Goal: Check status: Check status

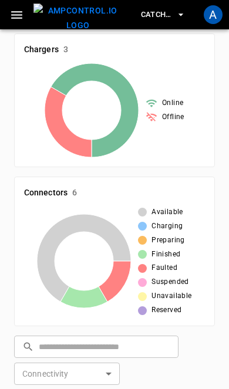
scroll to position [242, 0]
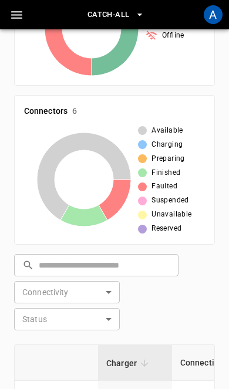
scroll to position [321, 0]
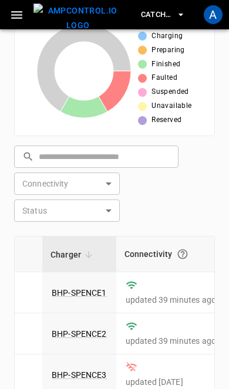
scroll to position [429, 0]
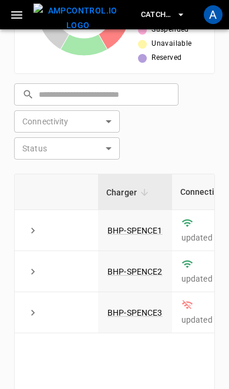
scroll to position [505, 0]
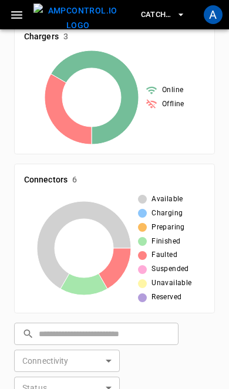
scroll to position [246, 0]
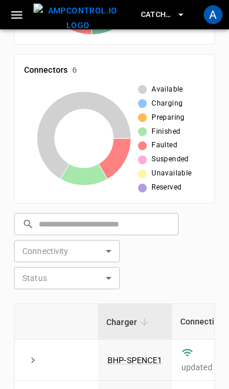
scroll to position [335, 0]
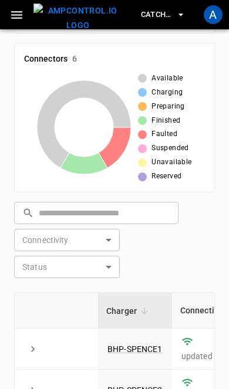
scroll to position [370, 0]
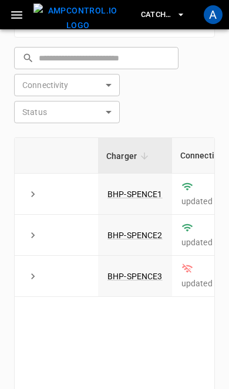
scroll to position [540, 0]
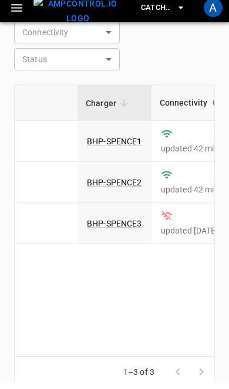
scroll to position [587, 0]
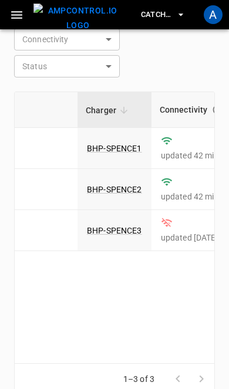
click at [194, 361] on div "Charger Connectivity Connector Status Vehicle Live Power Live SoC Last Session …" at bounding box center [114, 228] width 201 height 272
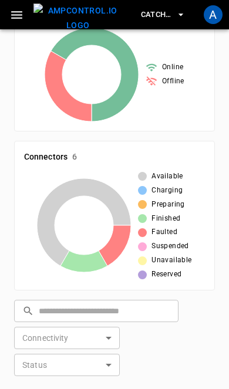
scroll to position [259, 0]
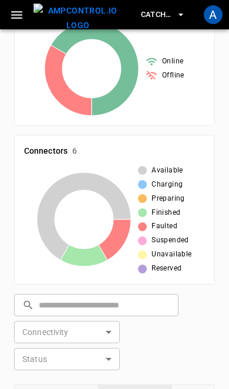
scroll to position [285, 0]
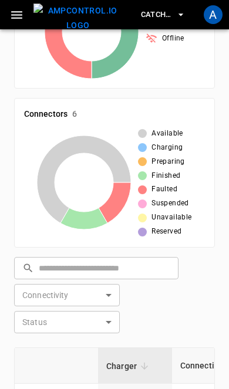
scroll to position [310, 0]
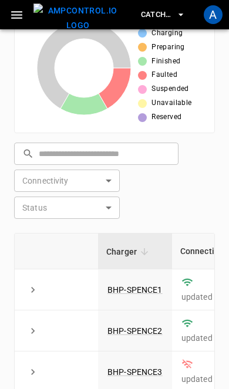
scroll to position [436, 0]
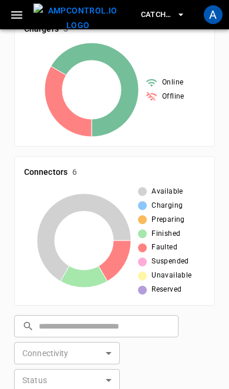
scroll to position [218, 0]
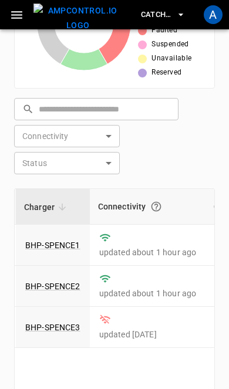
scroll to position [0, 101]
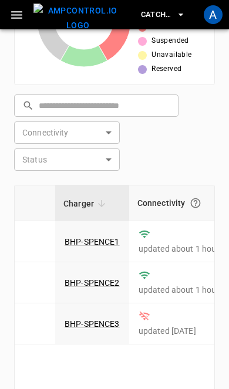
scroll to position [493, 0]
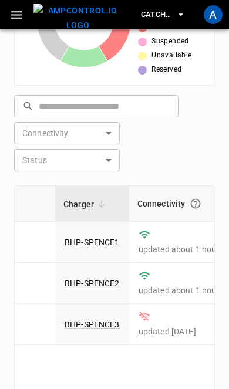
click at [175, 375] on div "Charger Connectivity Connector Status Vehicle Live Power Live SoC Last Session …" at bounding box center [114, 322] width 201 height 272
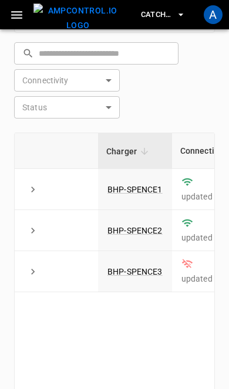
scroll to position [546, 0]
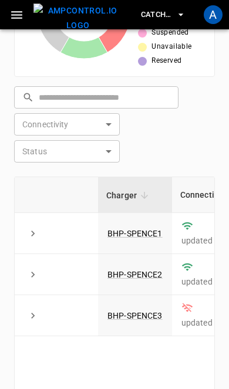
scroll to position [501, 0]
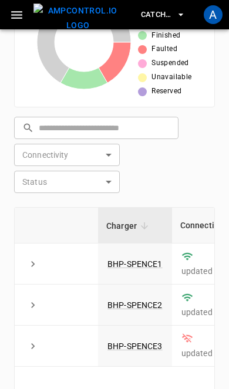
scroll to position [444, 0]
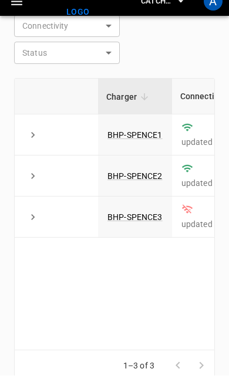
scroll to position [584, 0]
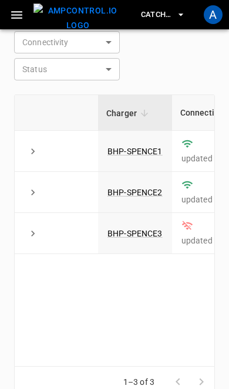
click at [184, 323] on div "Charger Connectivity Connector Status Vehicle Live Power Live SoC Last Session …" at bounding box center [114, 231] width 201 height 272
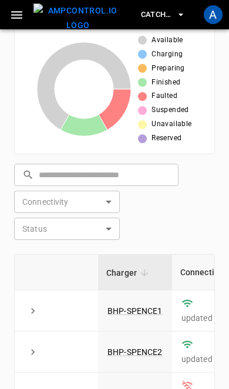
scroll to position [569, 0]
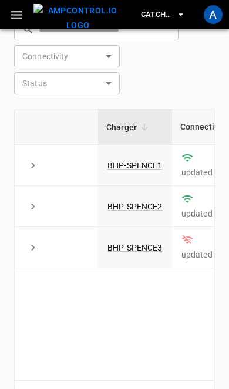
click at [188, 343] on div "Charger Connectivity Connector Status Vehicle Live Power Live SoC Last Session …" at bounding box center [114, 245] width 201 height 272
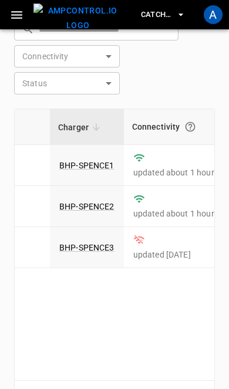
scroll to position [583, 0]
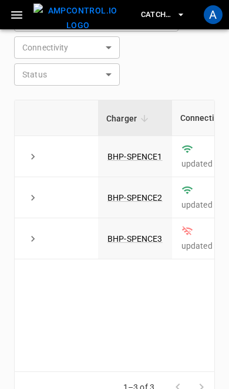
scroll to position [578, 0]
click at [159, 329] on div "Charger Connectivity Connector Status Vehicle Live Power Live SoC Last Session …" at bounding box center [114, 236] width 201 height 272
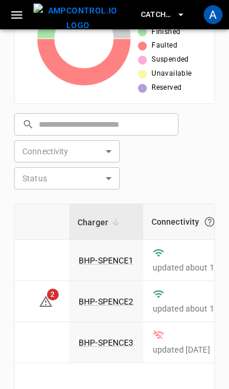
scroll to position [453, 0]
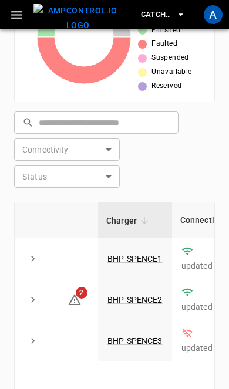
scroll to position [476, 0]
click at [183, 389] on div "Charger Connectivity Connector Status Vehicle Live Power Live SoC Last Session …" at bounding box center [114, 338] width 201 height 272
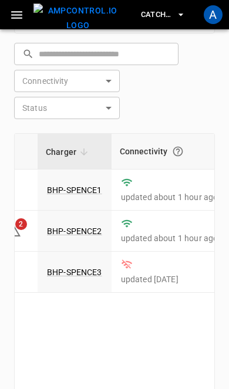
scroll to position [545, 0]
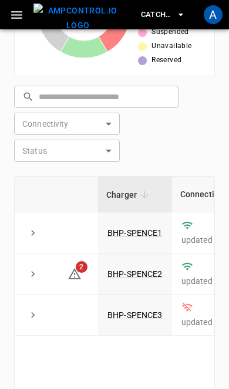
scroll to position [502, 0]
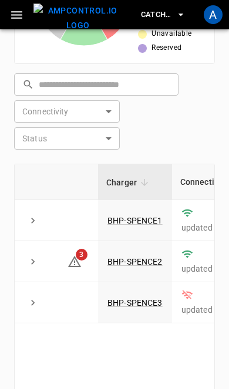
scroll to position [514, 0]
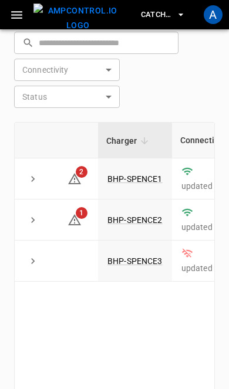
scroll to position [556, 0]
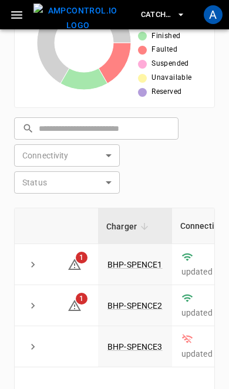
scroll to position [470, 0]
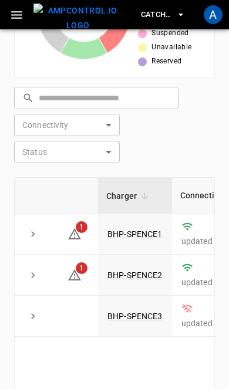
scroll to position [501, 0]
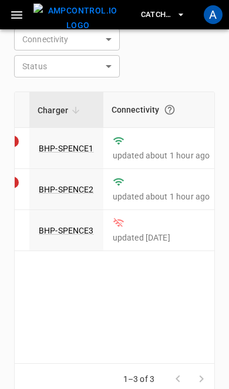
scroll to position [0, 48]
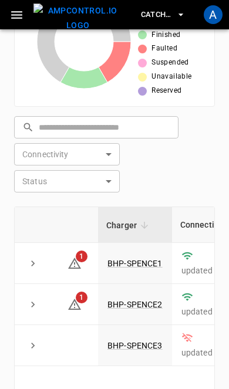
scroll to position [471, 0]
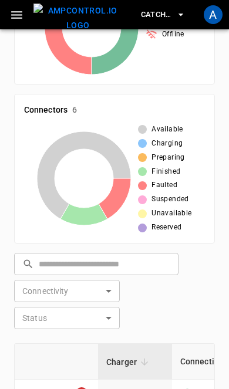
scroll to position [314, 0]
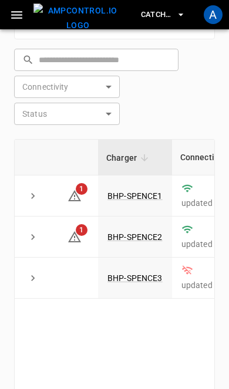
scroll to position [539, 0]
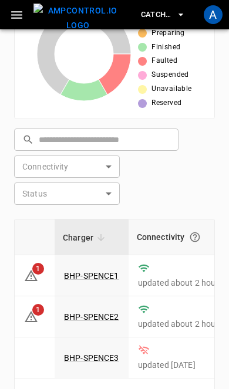
scroll to position [459, 0]
